Goal: Find specific page/section: Find specific page/section

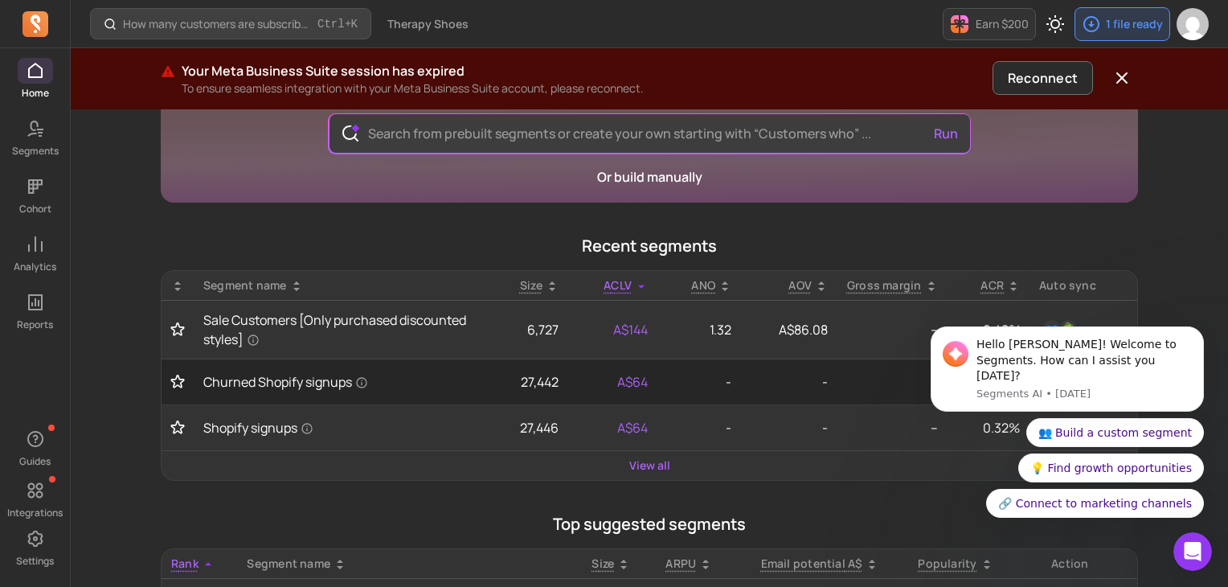
scroll to position [80, 0]
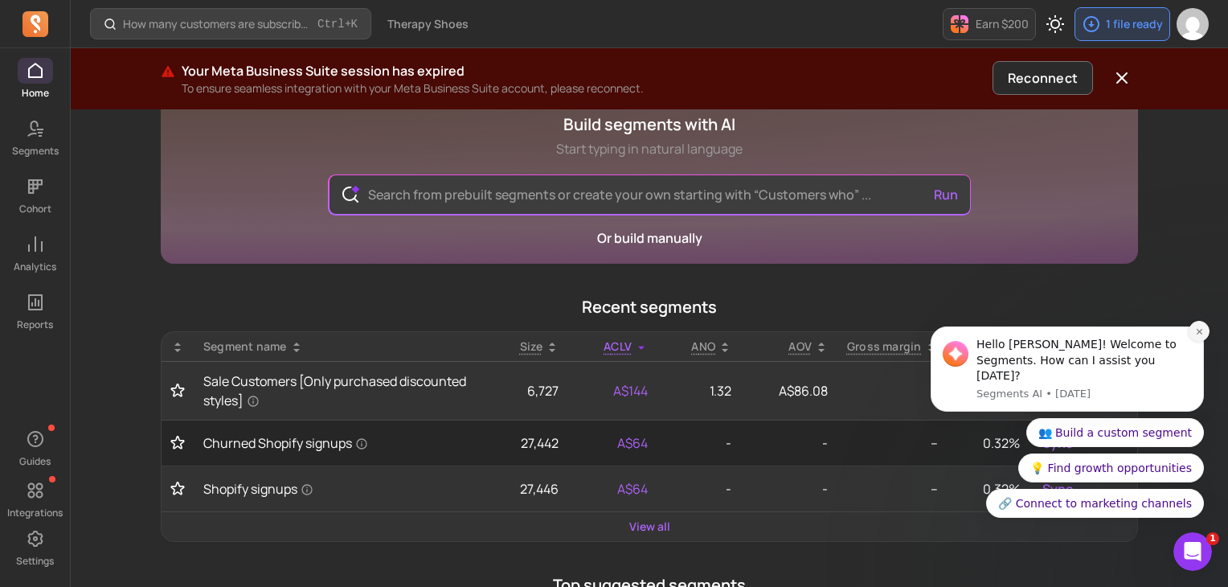
drag, startPoint x: 1203, startPoint y: 356, endPoint x: 2118, endPoint y: 674, distance: 968.7
click at [1203, 342] on button "Dismiss notification" at bounding box center [1199, 331] width 21 height 21
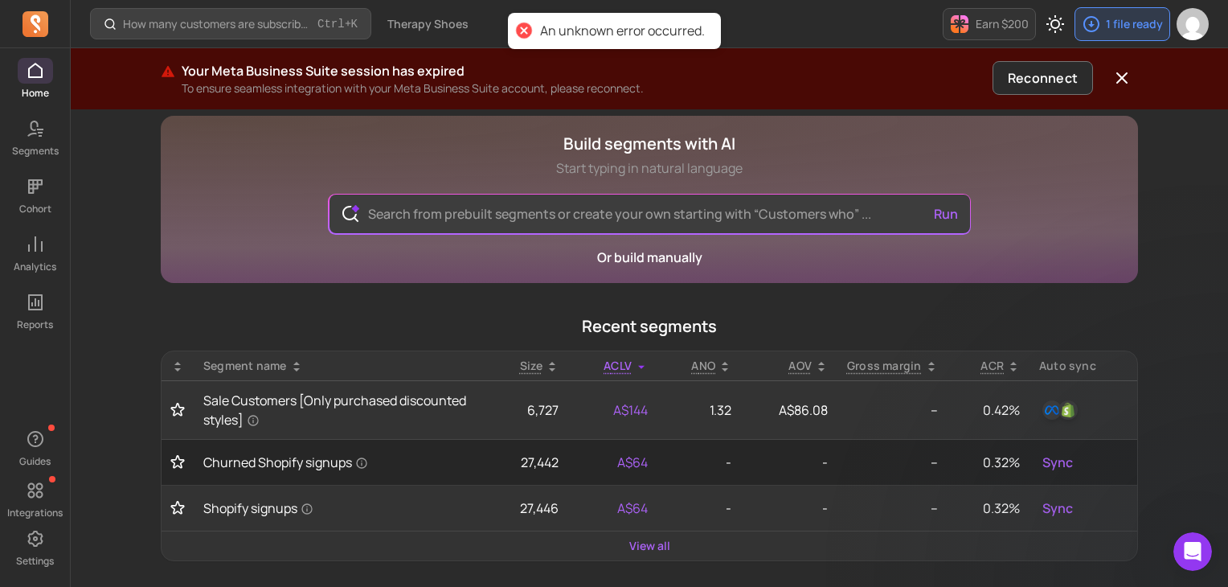
scroll to position [0, 0]
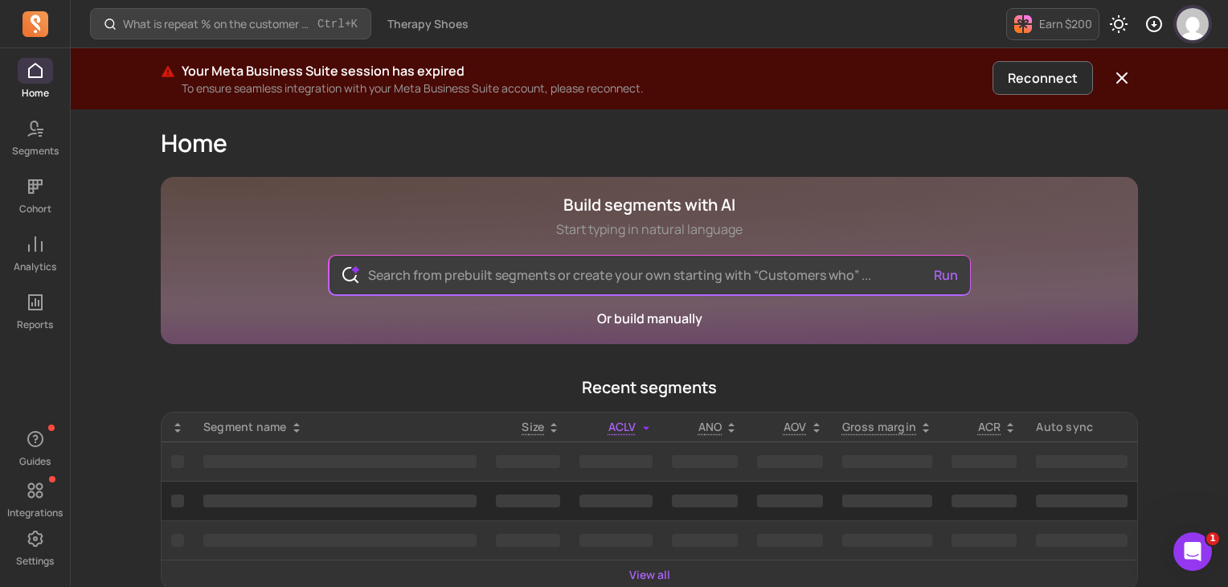
click at [1195, 36] on img "button" at bounding box center [1193, 24] width 32 height 32
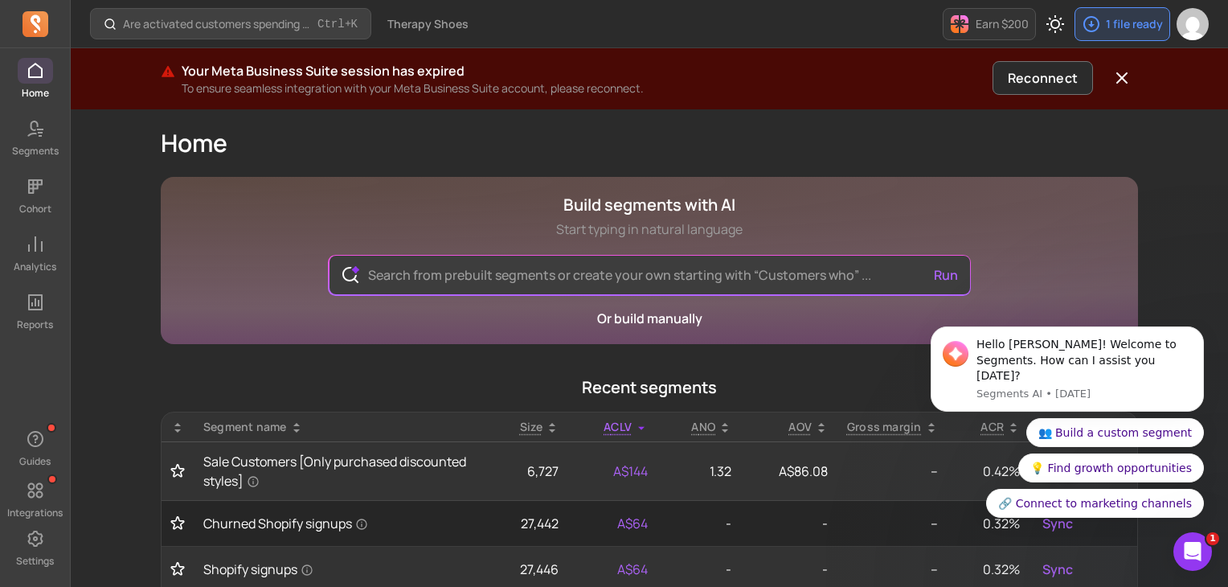
click at [28, 27] on icon at bounding box center [36, 24] width 26 height 26
click at [39, 20] on icon at bounding box center [35, 22] width 10 height 16
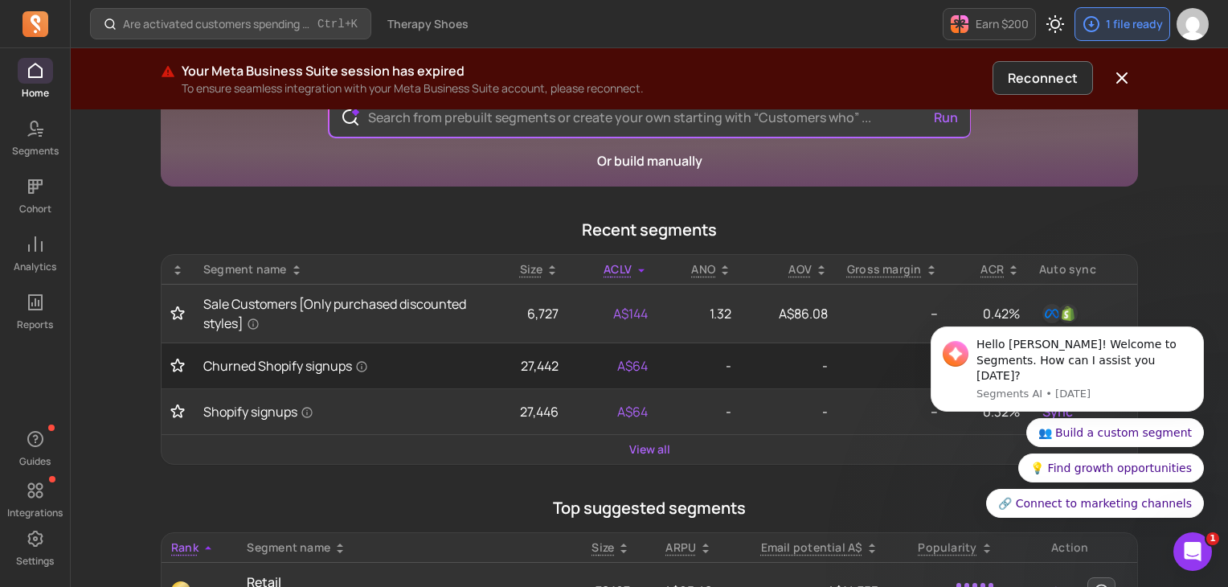
scroll to position [161, 0]
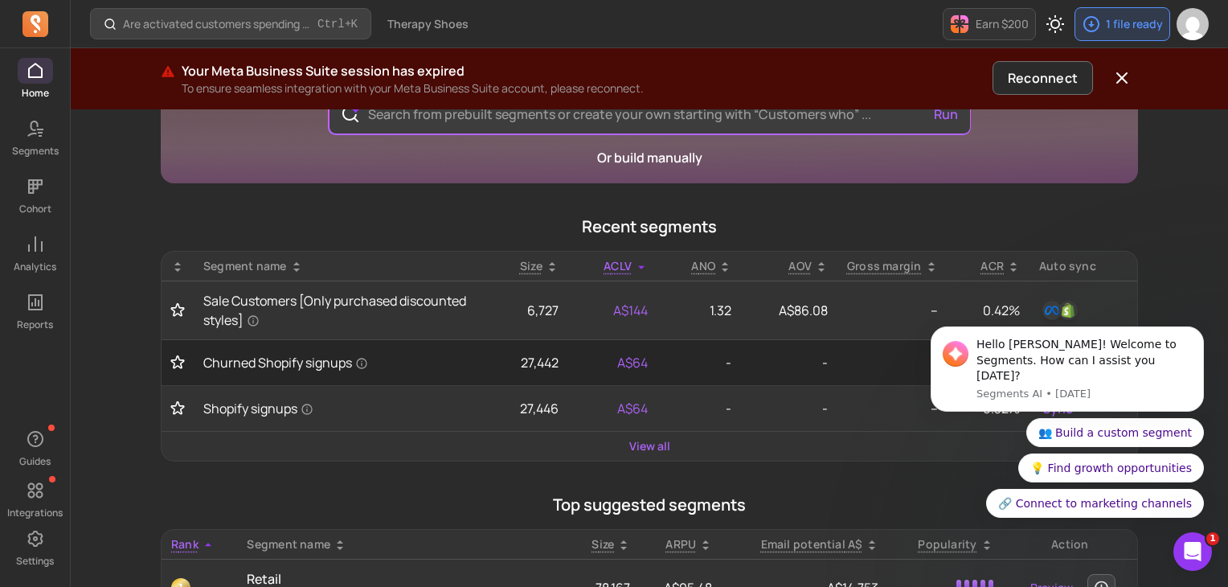
click at [1208, 287] on div "Are activated customers spending more over time? Ctrl + K Therapy Shoes Earn $2…" at bounding box center [650, 518] width 1158 height 1358
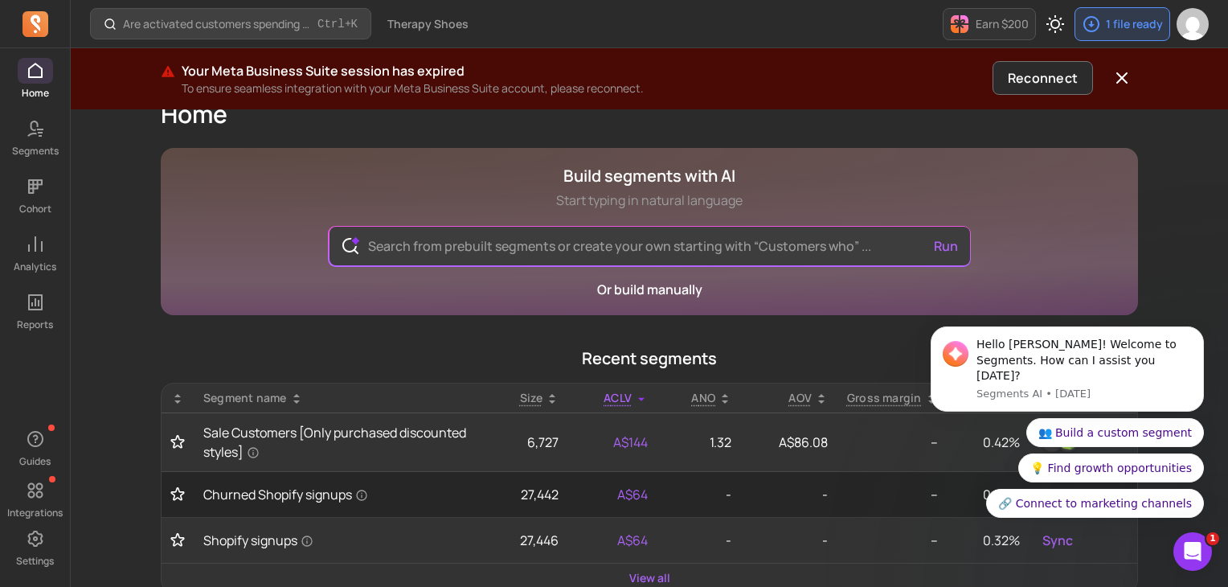
scroll to position [0, 0]
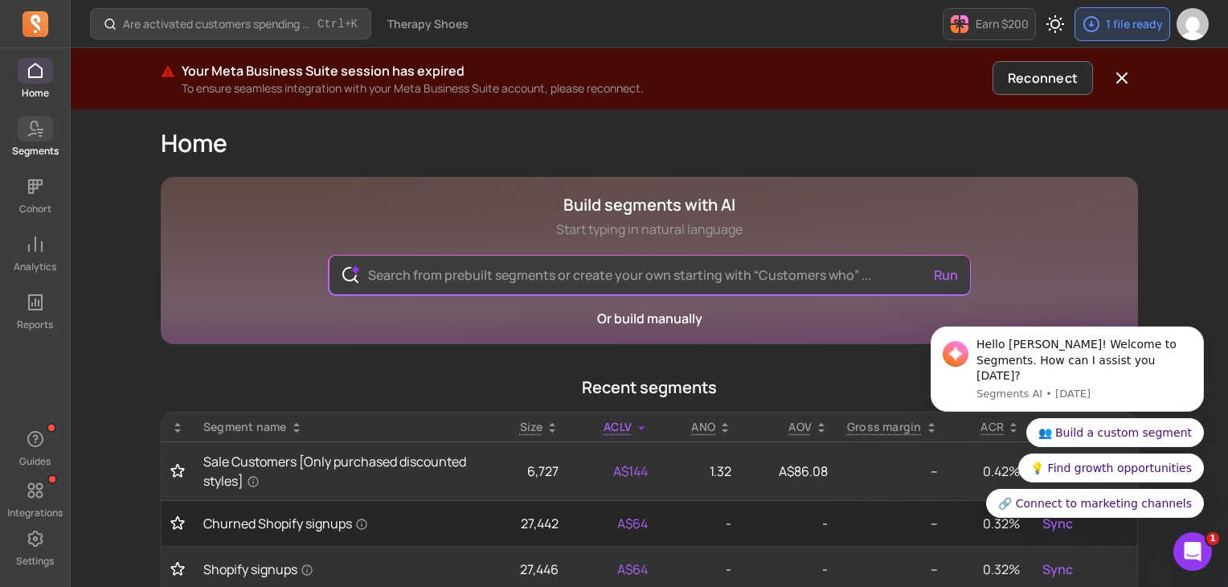
click at [55, 129] on link "Segments" at bounding box center [35, 137] width 70 height 42
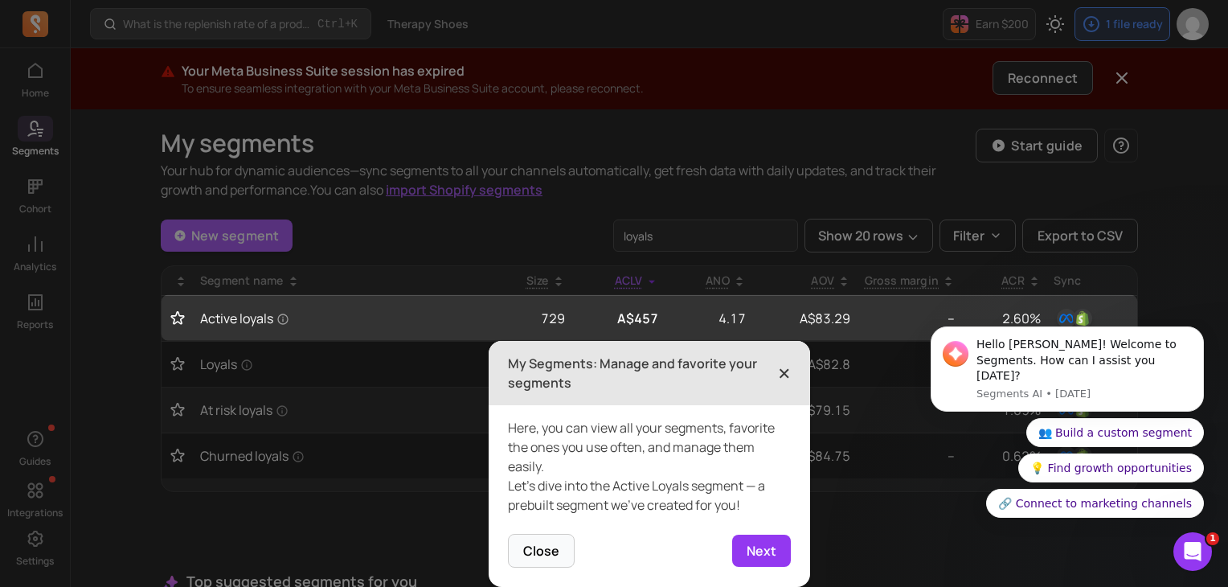
click at [785, 372] on span "×" at bounding box center [784, 372] width 13 height 35
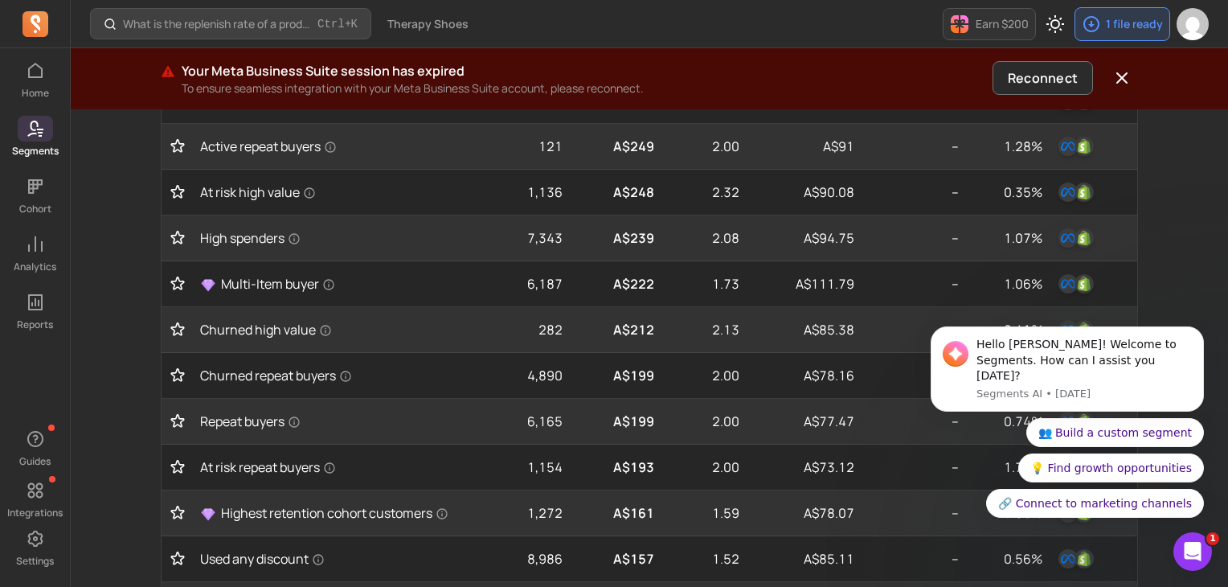
scroll to position [482, 0]
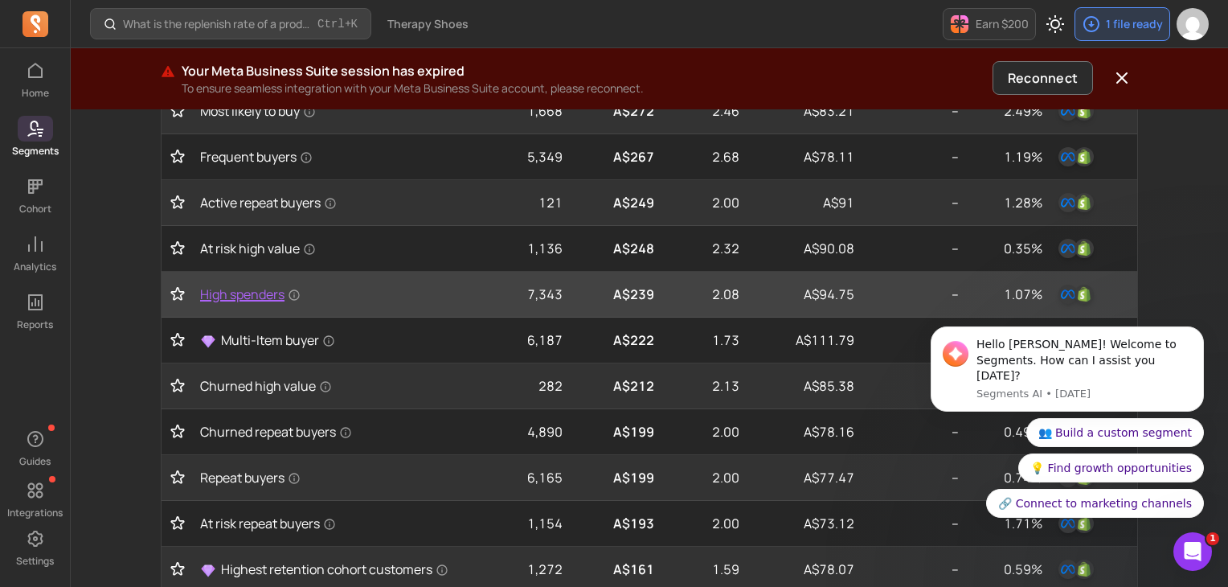
click at [256, 292] on span "High spenders" at bounding box center [250, 294] width 100 height 19
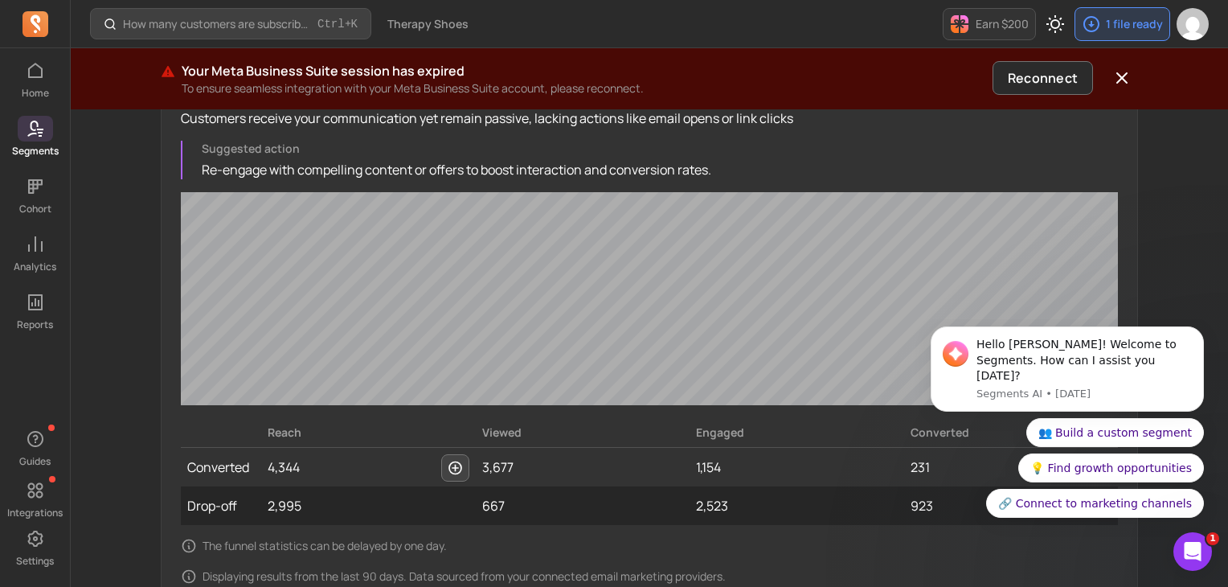
scroll to position [1254, 0]
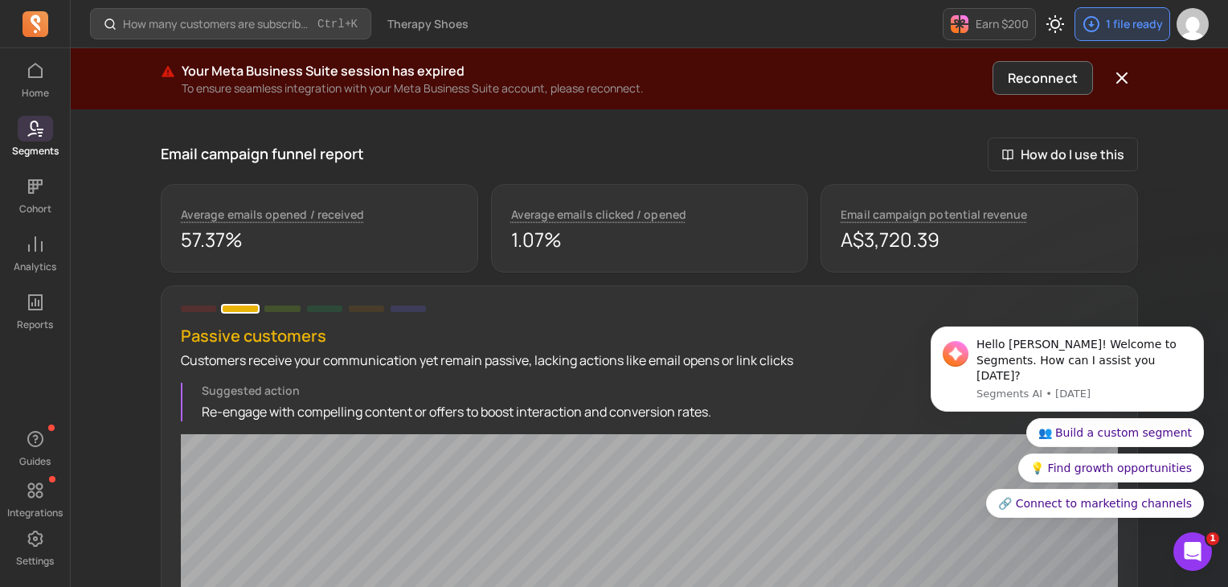
click at [207, 306] on span at bounding box center [198, 308] width 35 height 6
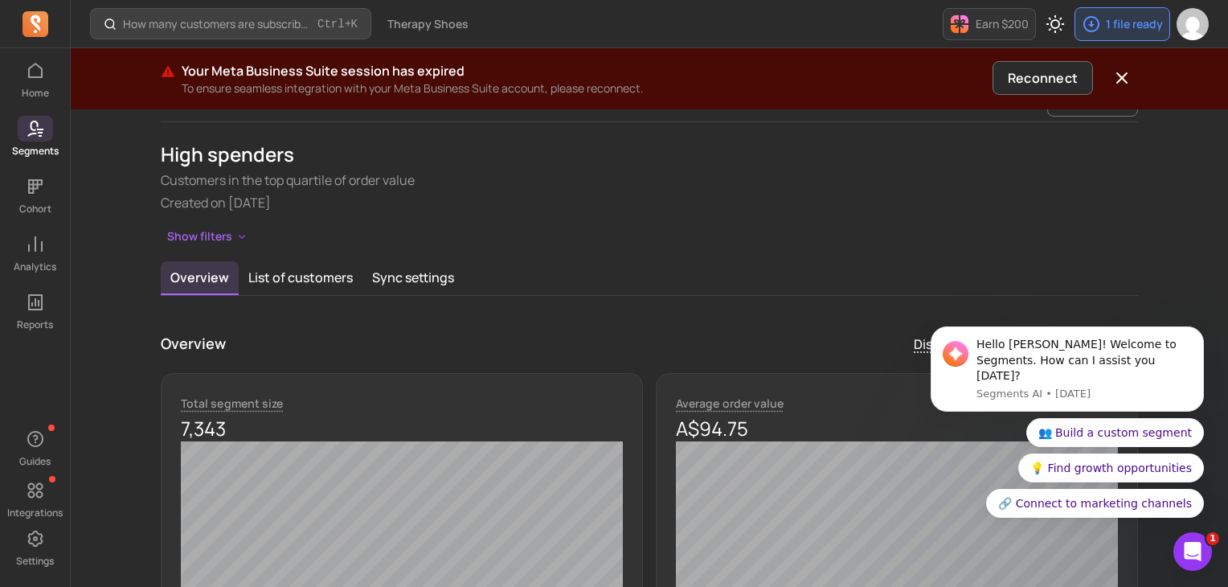
scroll to position [0, 0]
